Goal: Transaction & Acquisition: Purchase product/service

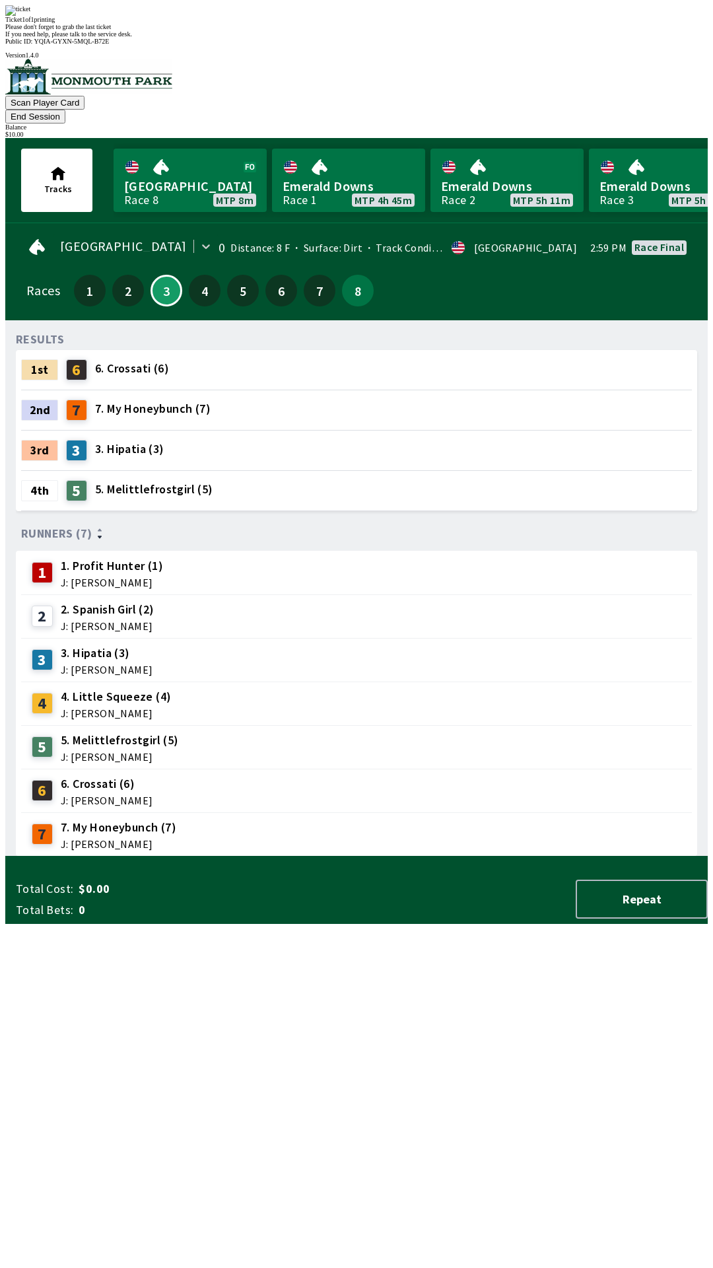
click at [417, 38] on div "Ticket 1 of 1 printing Please don't forget to grab the last ticket If you need …" at bounding box center [356, 21] width 703 height 32
click at [416, 23] on div "Ticket 1 of 1 printing" at bounding box center [356, 19] width 703 height 7
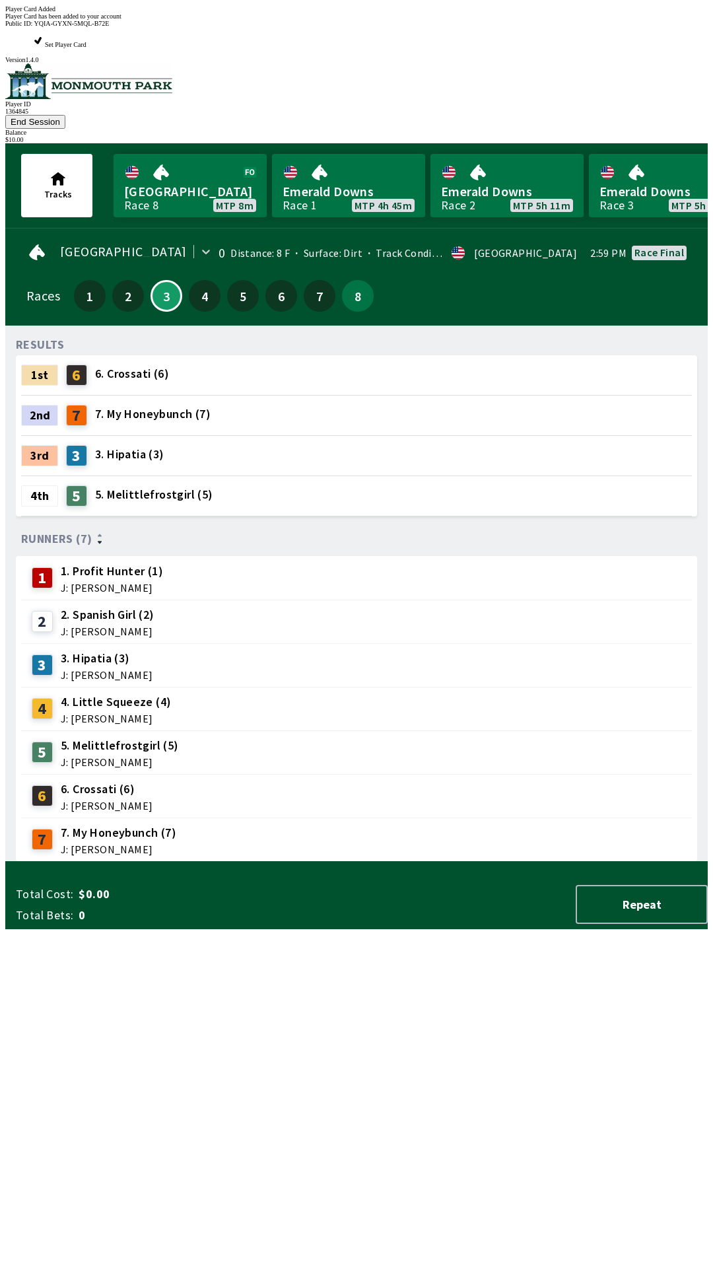
click at [334, 13] on div "Player Card Added" at bounding box center [356, 8] width 703 height 7
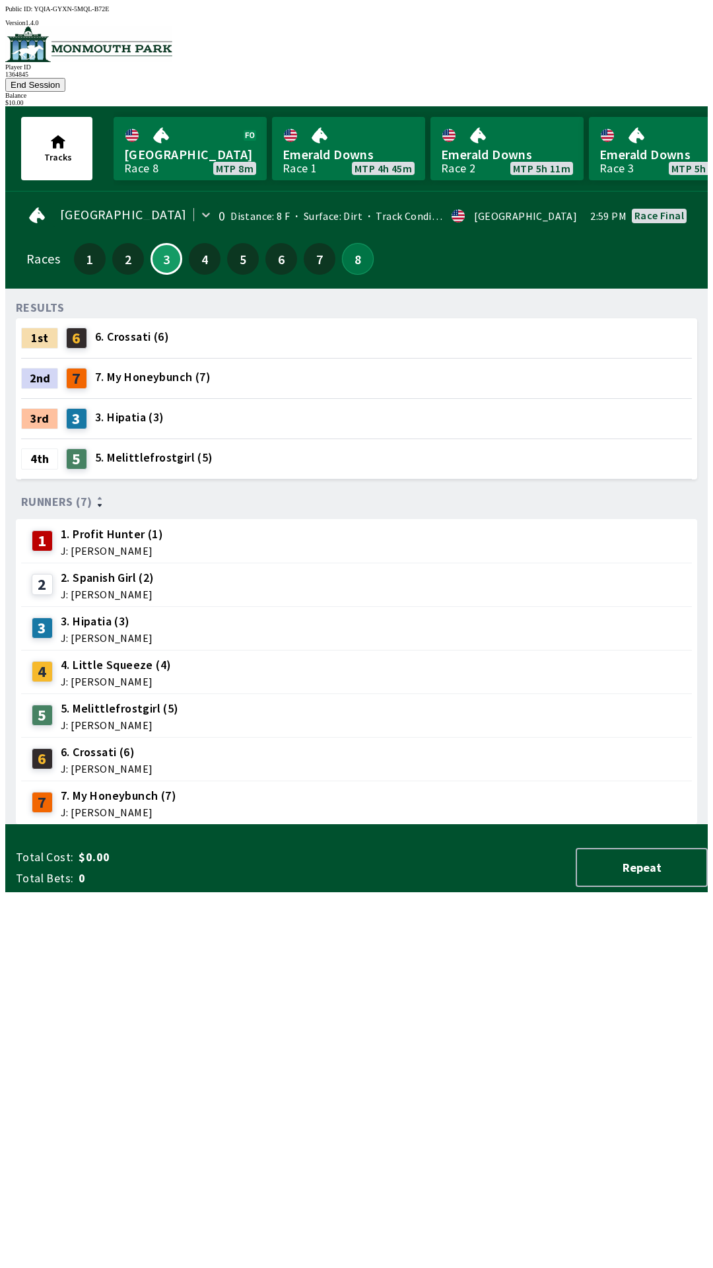
click at [352, 244] on button "8" at bounding box center [358, 259] width 32 height 32
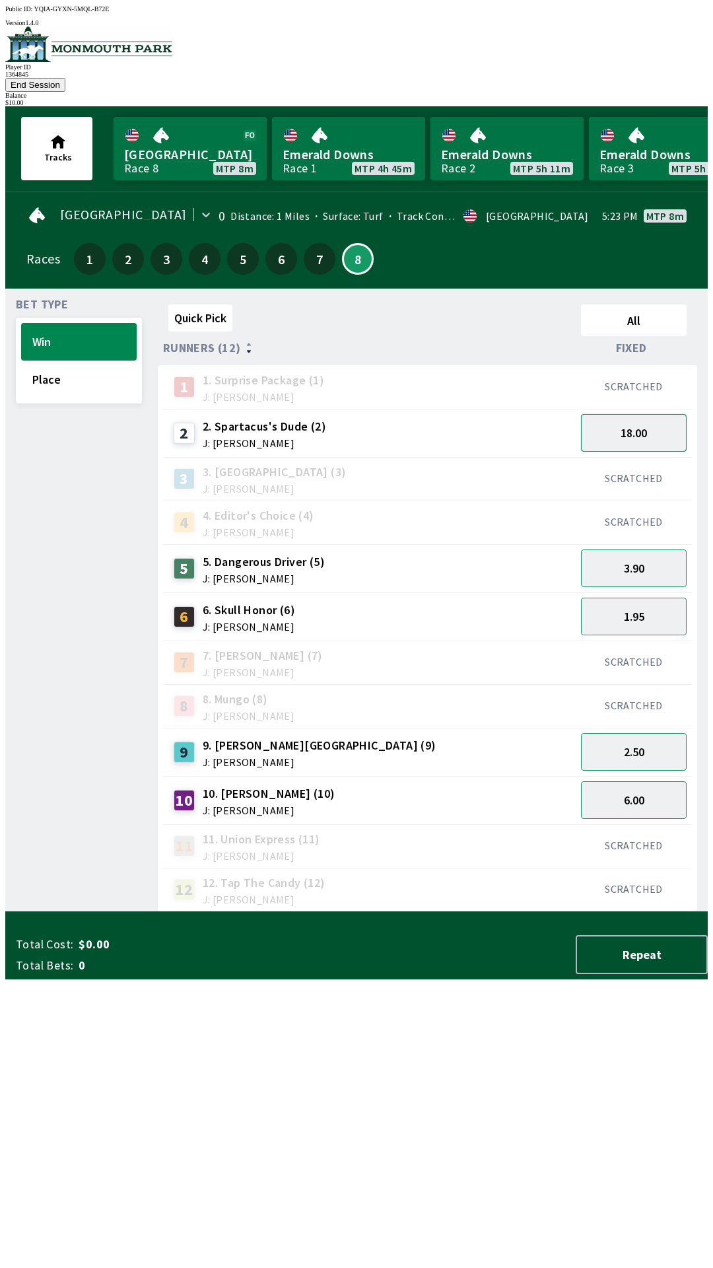
click at [630, 414] on button "18.00" at bounding box center [634, 433] width 106 height 38
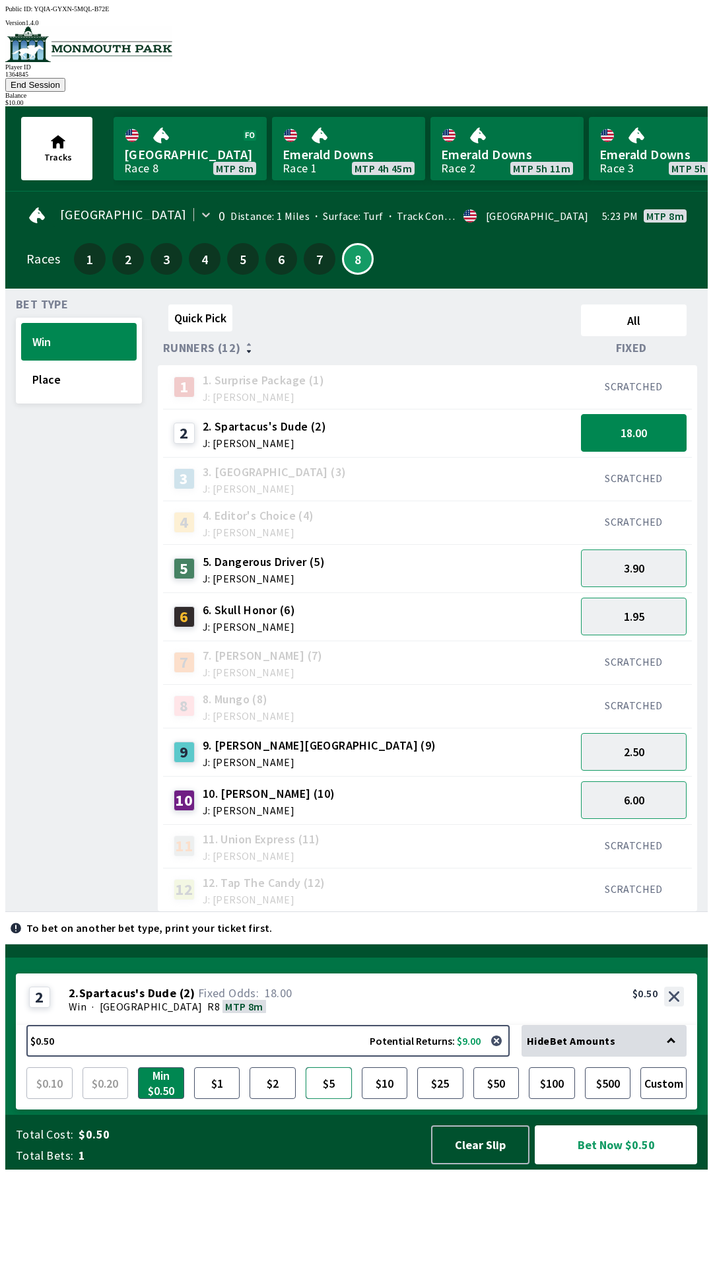
click at [323, 1099] on button "$5" at bounding box center [329, 1083] width 46 height 32
click at [621, 1164] on button "Bet Now $5.00" at bounding box center [616, 1144] width 162 height 39
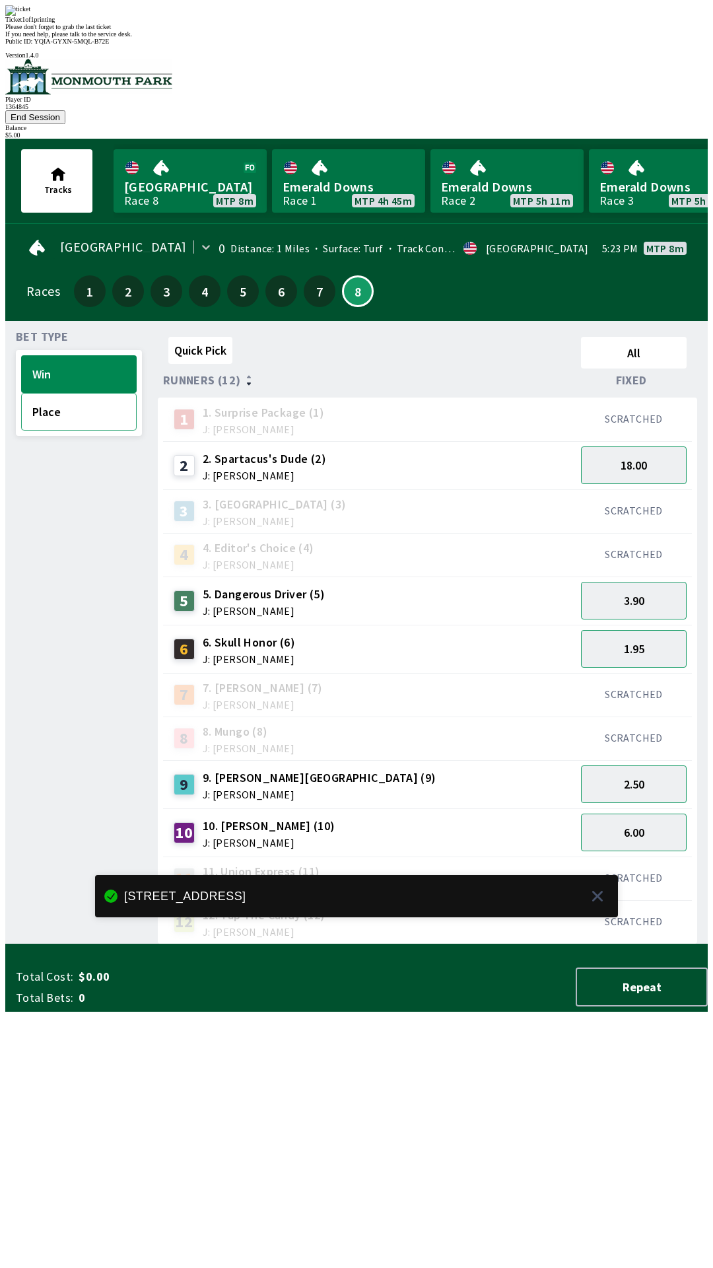
click at [60, 393] on button "Place" at bounding box center [79, 412] width 116 height 38
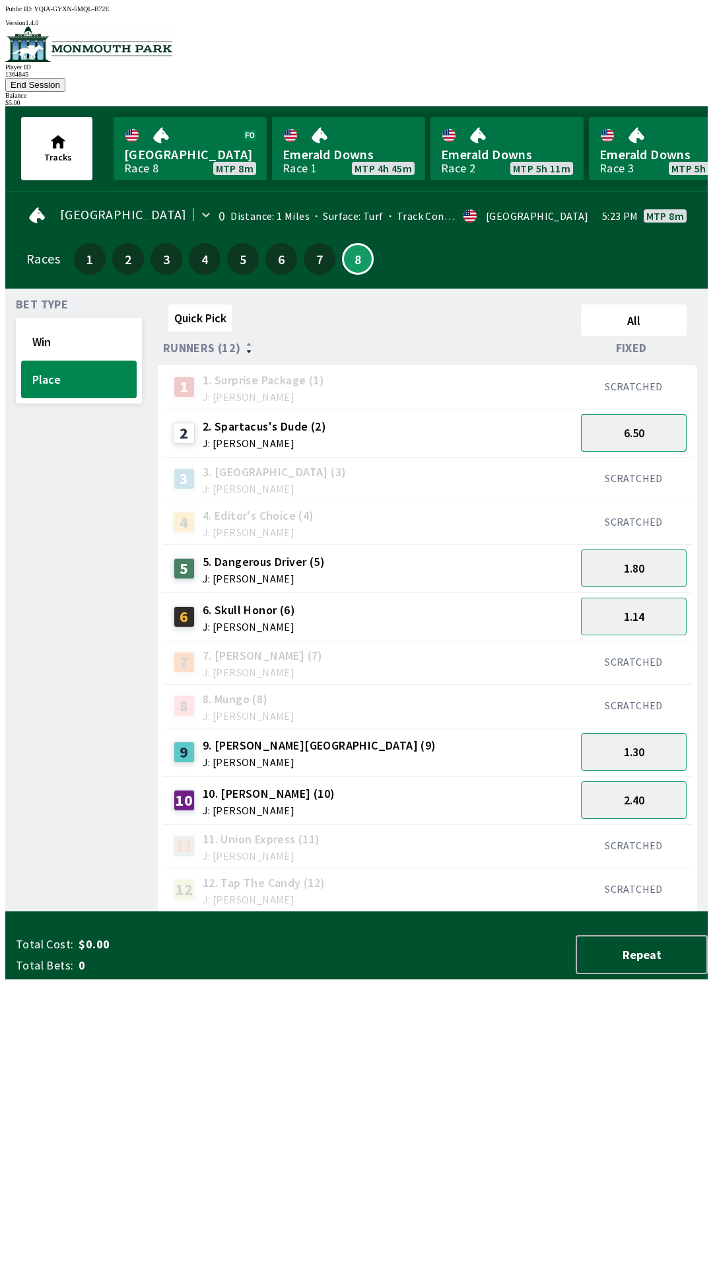
click at [644, 421] on button "6.50" at bounding box center [634, 433] width 106 height 38
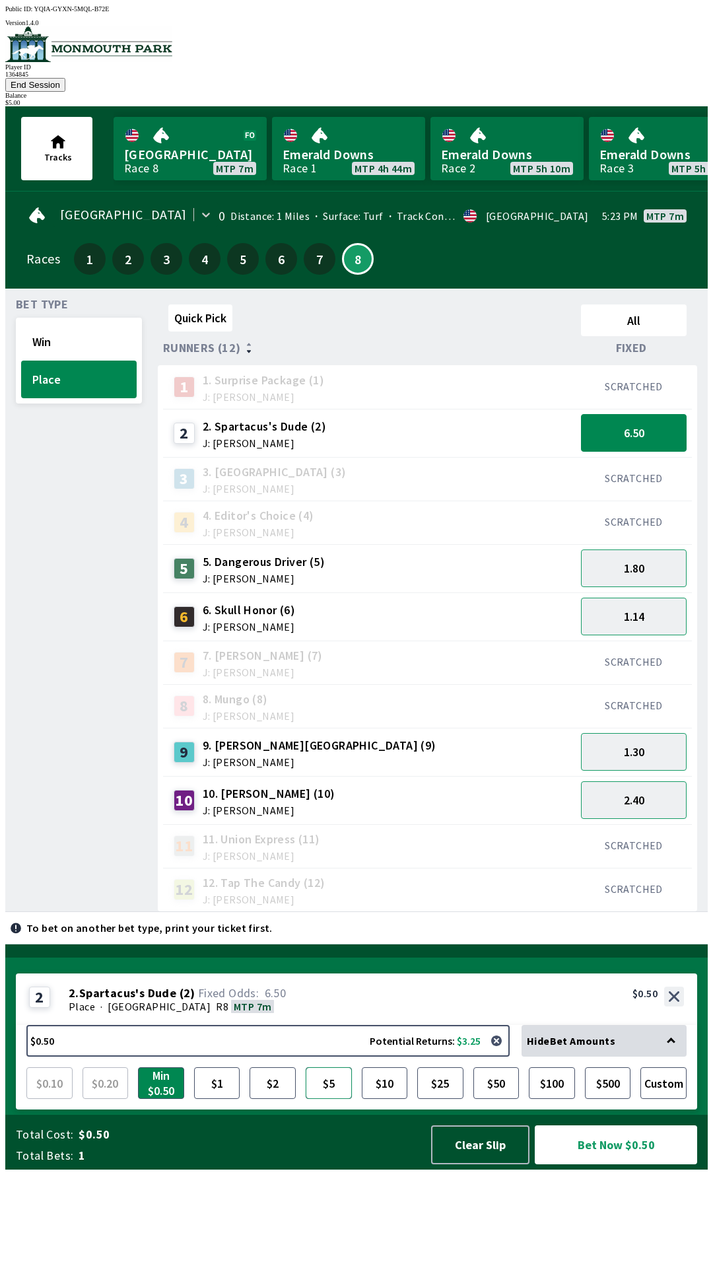
click at [334, 1099] on button "$5" at bounding box center [329, 1083] width 46 height 32
click at [623, 1164] on button "Bet Now $5.00" at bounding box center [616, 1144] width 162 height 39
